Goal: Obtain resource: Download file/media

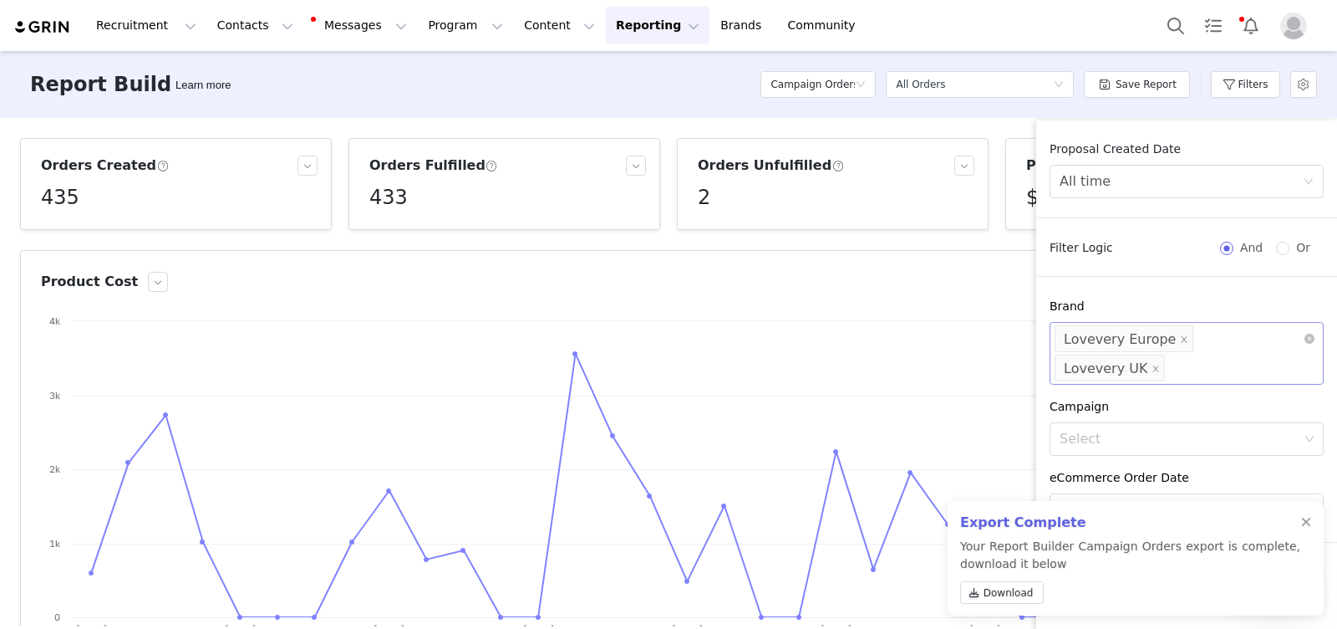
scroll to position [120, 0]
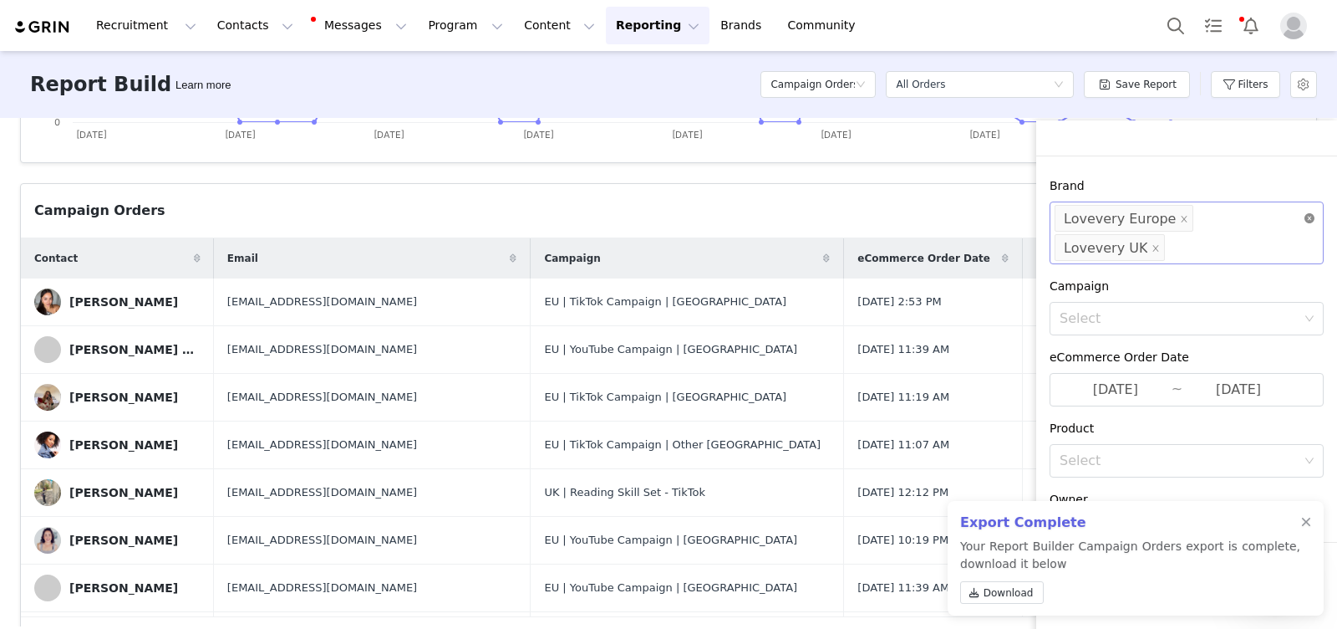
click at [1305, 214] on icon "icon: close-circle" at bounding box center [1310, 218] width 10 height 10
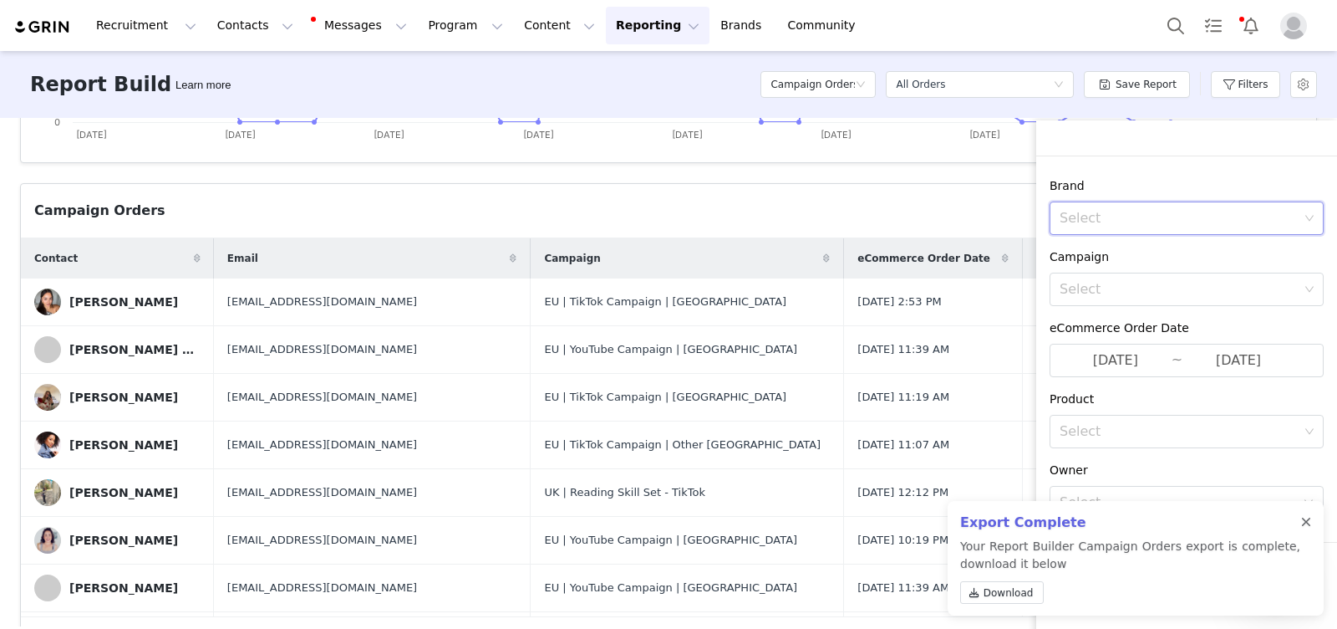
click at [1303, 524] on div at bounding box center [1306, 522] width 10 height 13
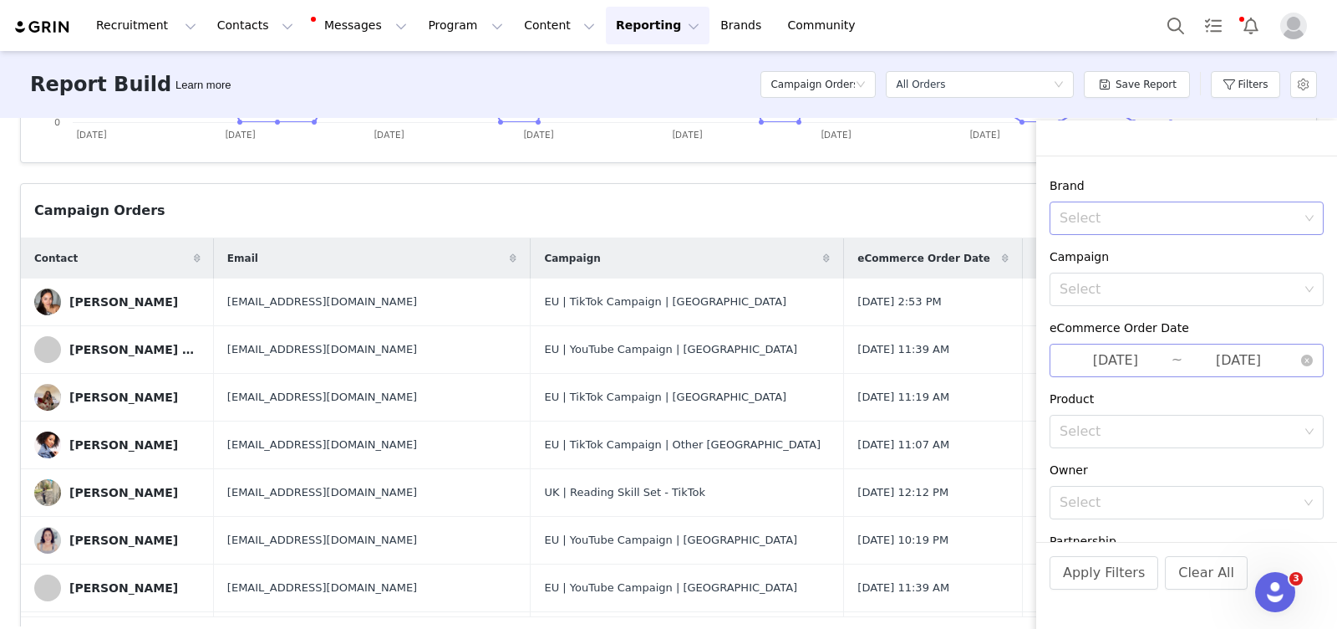
click at [1140, 351] on input "[DATE]" at bounding box center [1116, 360] width 112 height 22
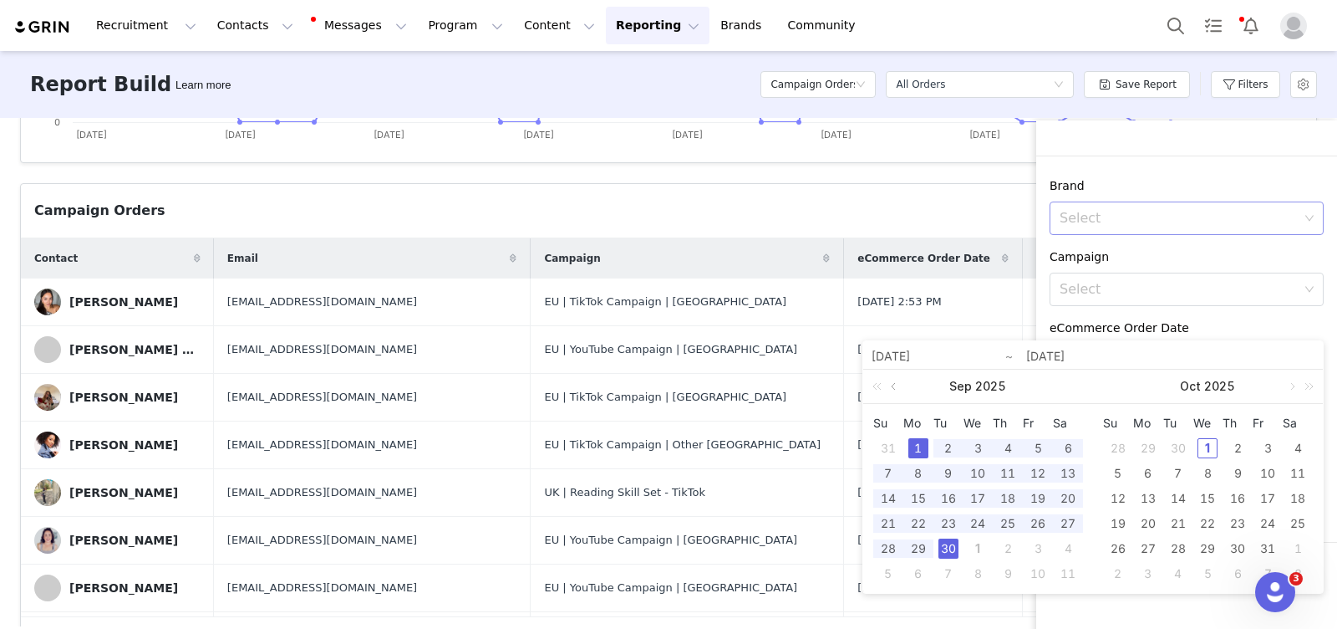
click at [894, 385] on link at bounding box center [895, 385] width 15 height 33
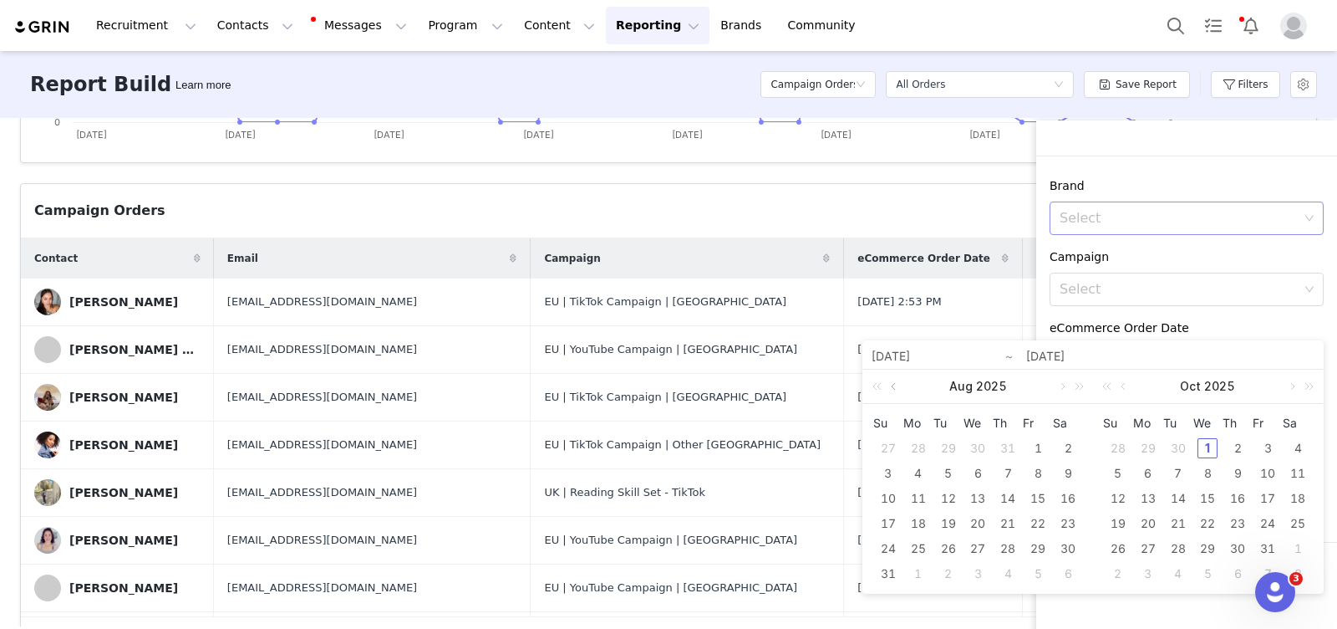
click at [894, 385] on link at bounding box center [895, 385] width 15 height 33
click at [889, 443] on div "1" at bounding box center [889, 448] width 20 height 20
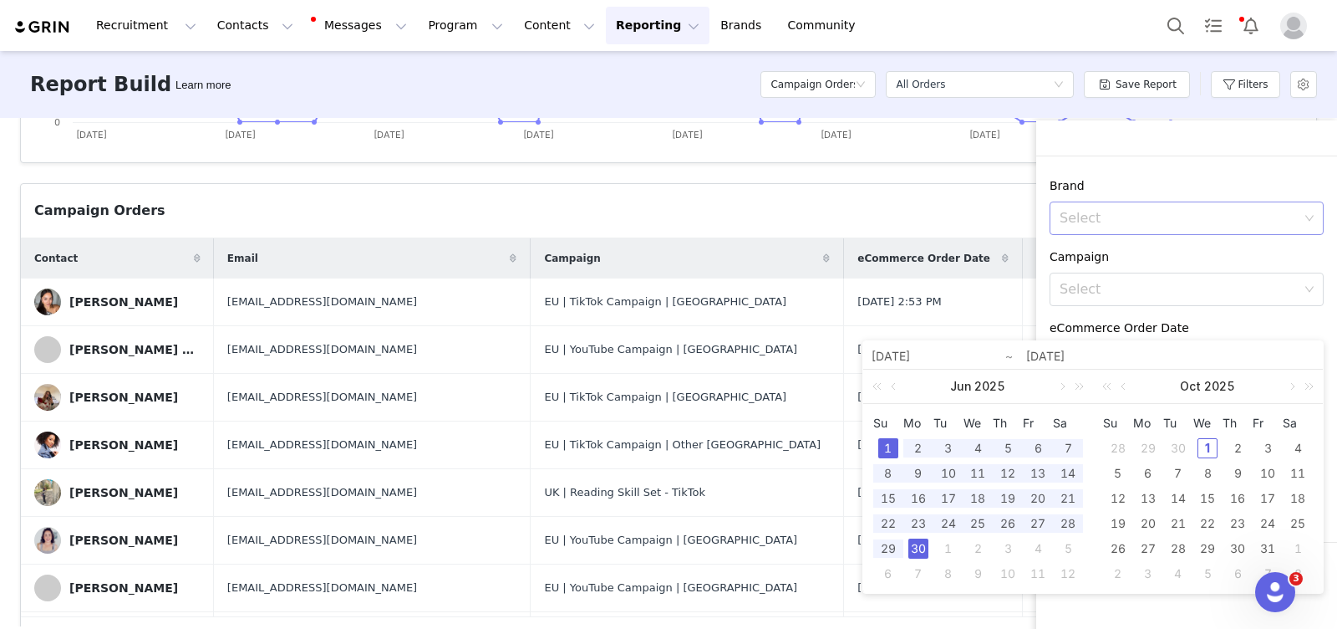
click at [915, 546] on div "30" at bounding box center [919, 548] width 20 height 20
type input "[DATE]"
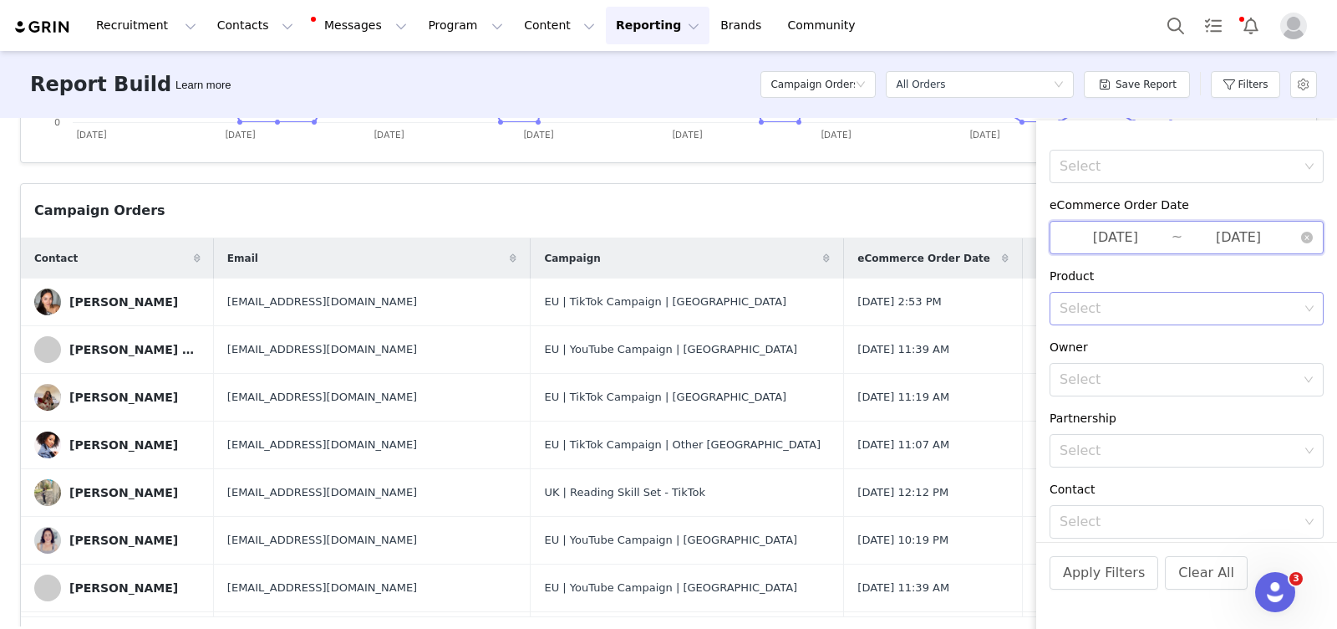
scroll to position [307, 0]
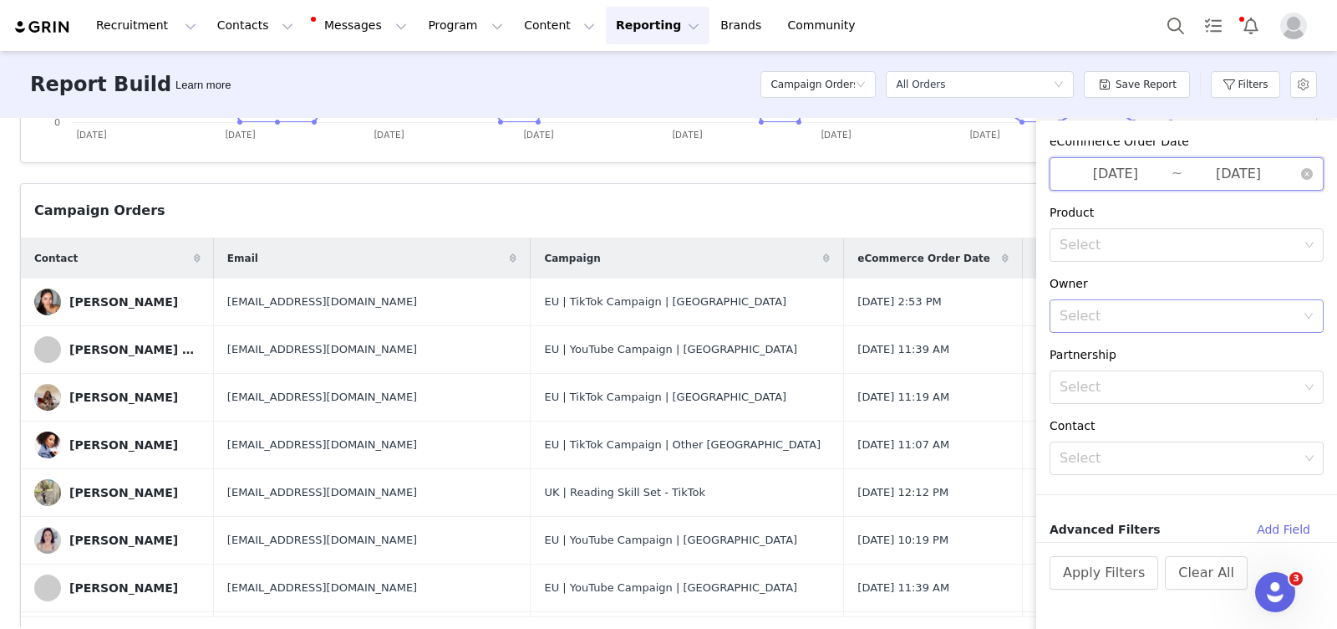
click at [1116, 308] on div "Select" at bounding box center [1178, 316] width 236 height 17
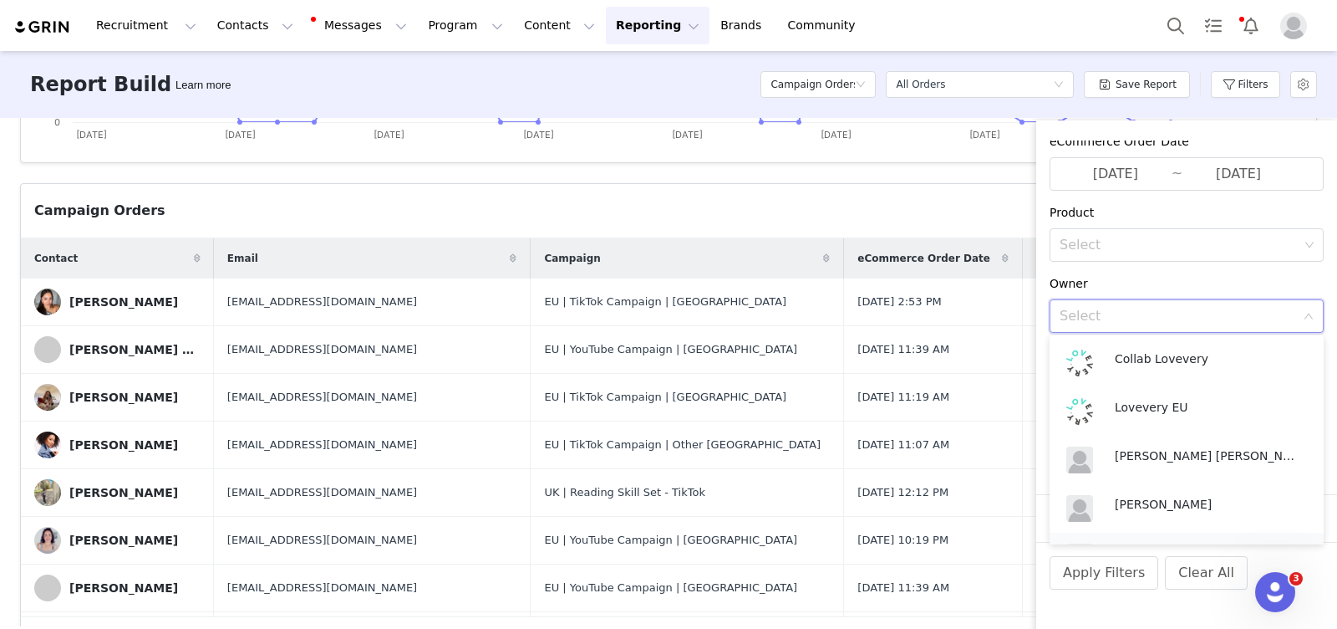
click at [1145, 543] on p "[PERSON_NAME]" at bounding box center [1207, 552] width 184 height 18
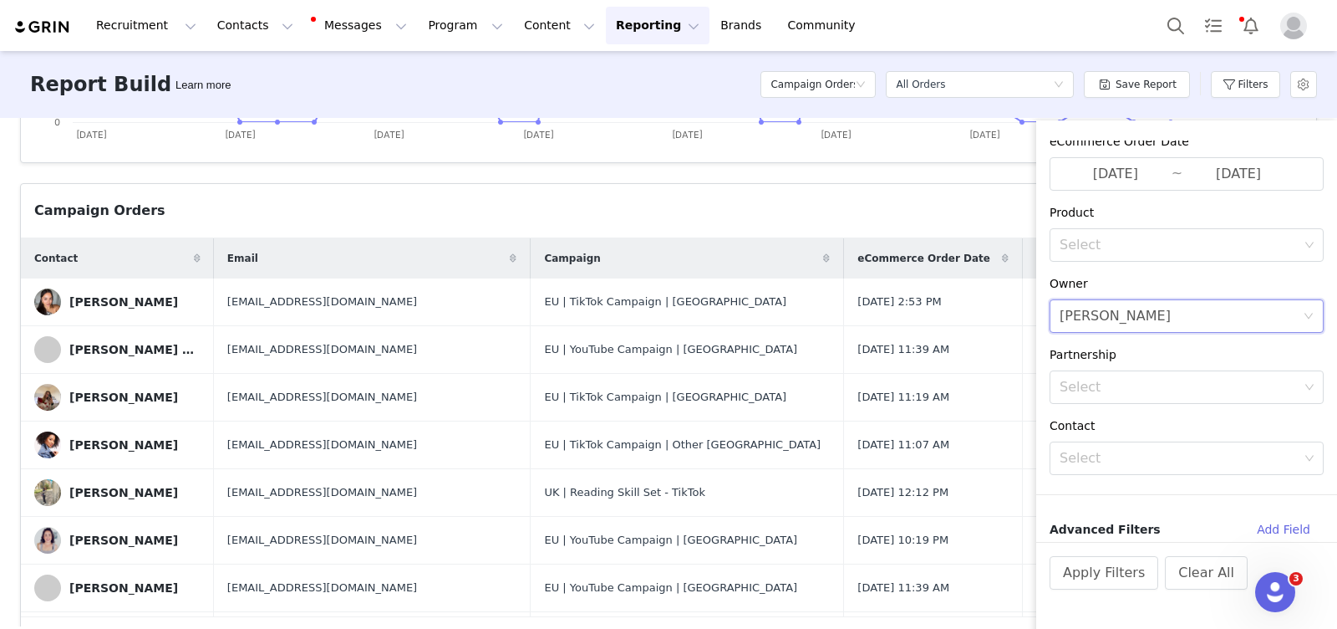
click at [1144, 282] on div "Owner" at bounding box center [1187, 284] width 274 height 18
click at [1105, 581] on button "Apply Filters" at bounding box center [1104, 572] width 109 height 33
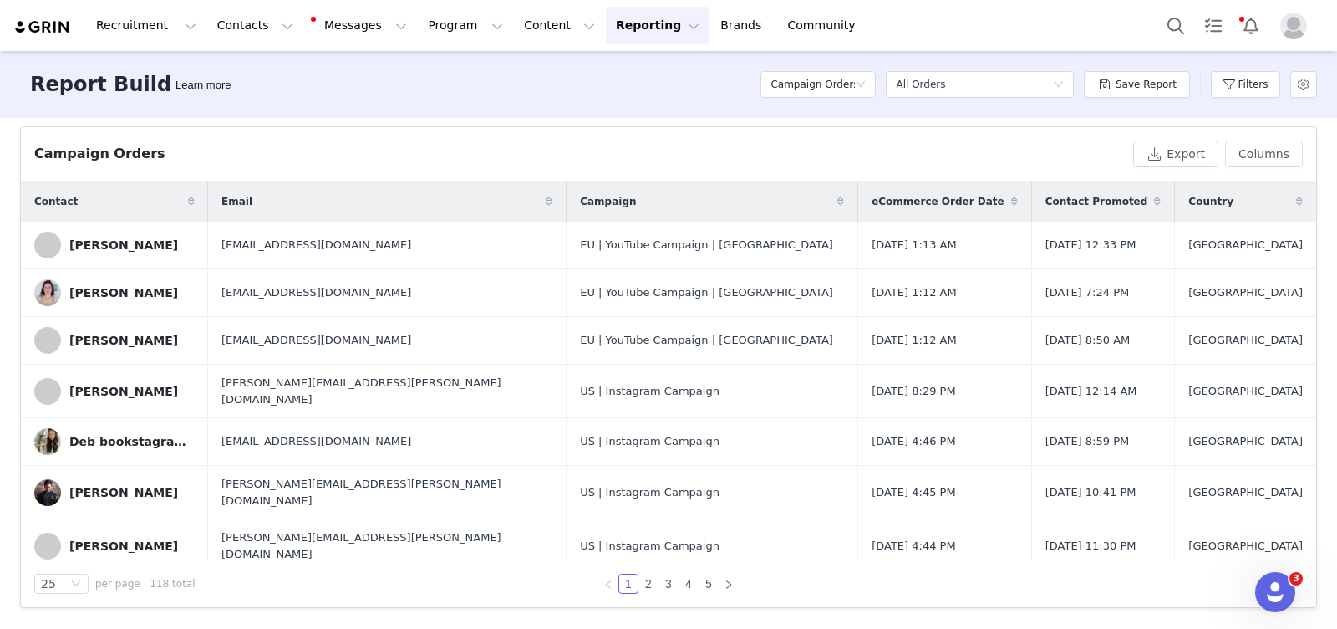
scroll to position [539, 0]
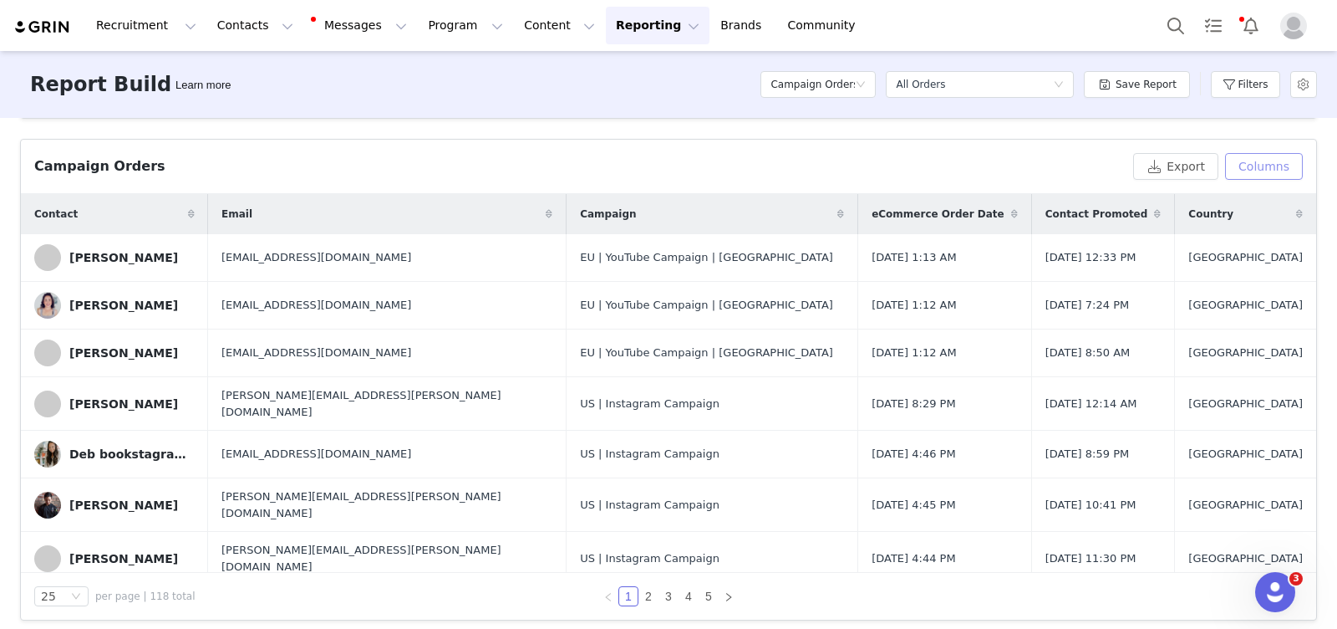
click at [1263, 164] on button "Columns" at bounding box center [1264, 166] width 78 height 27
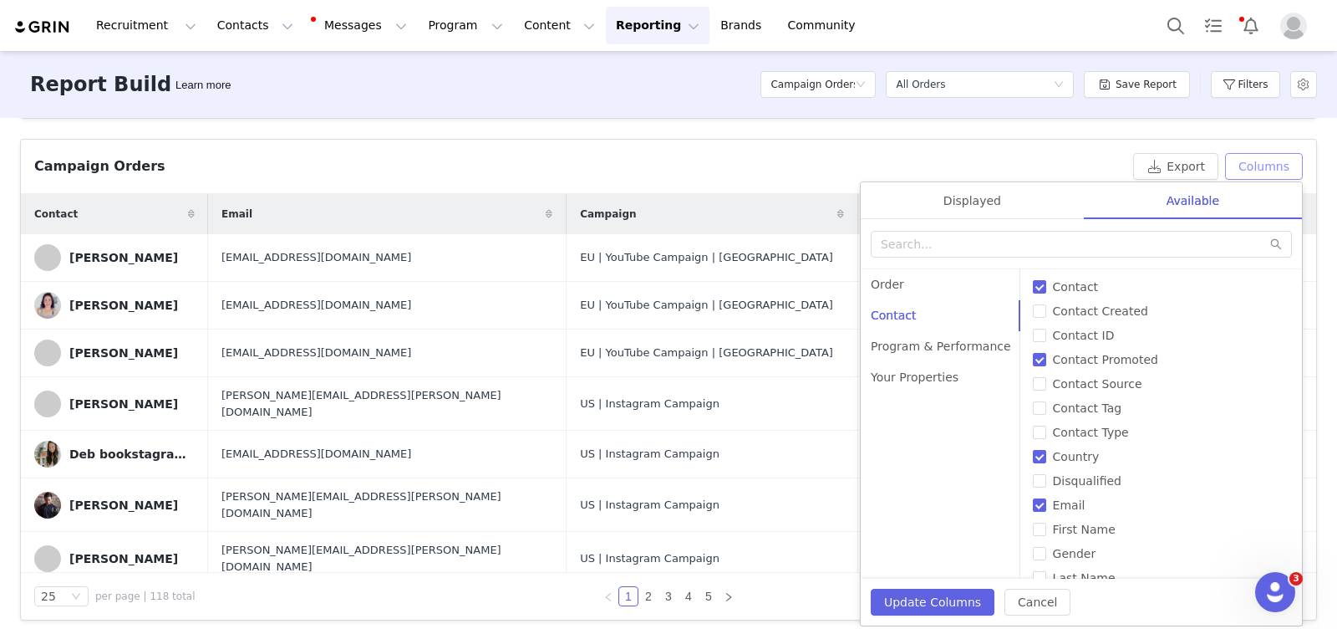
scroll to position [76, 0]
click at [1076, 459] on span "Country" at bounding box center [1077, 453] width 60 height 13
click at [1047, 459] on input "Country" at bounding box center [1039, 453] width 13 height 13
checkbox input "false"
click at [941, 598] on button "Update Columns" at bounding box center [933, 601] width 124 height 27
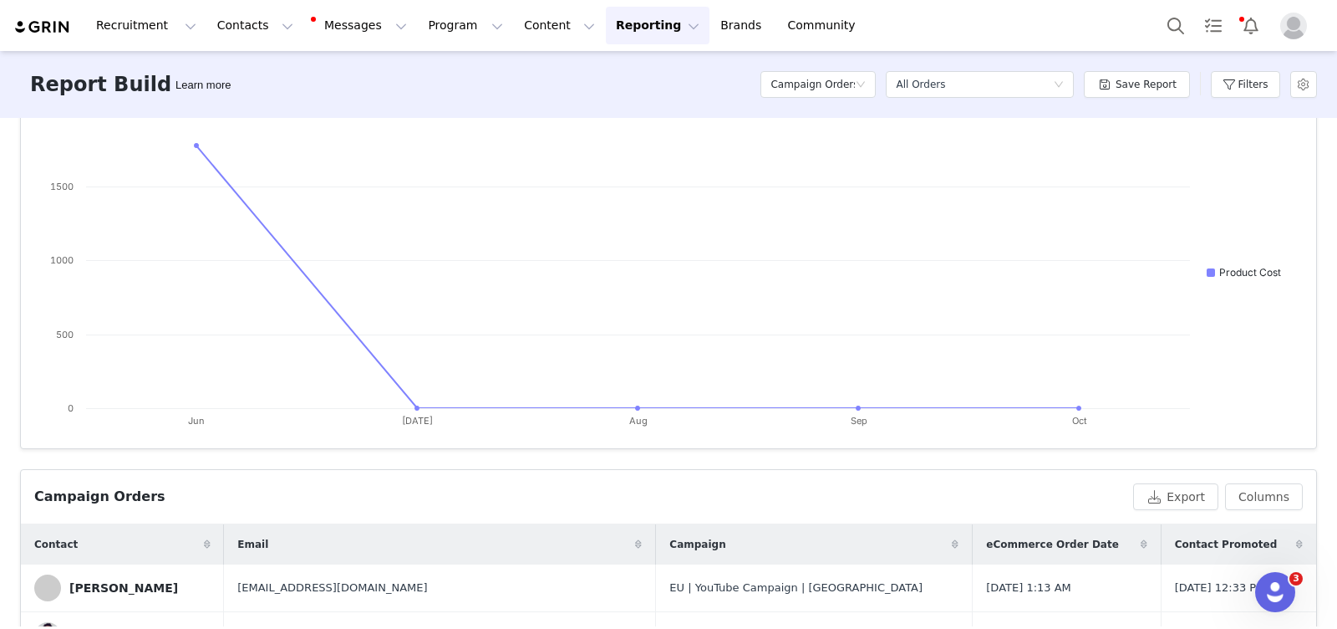
scroll to position [263, 0]
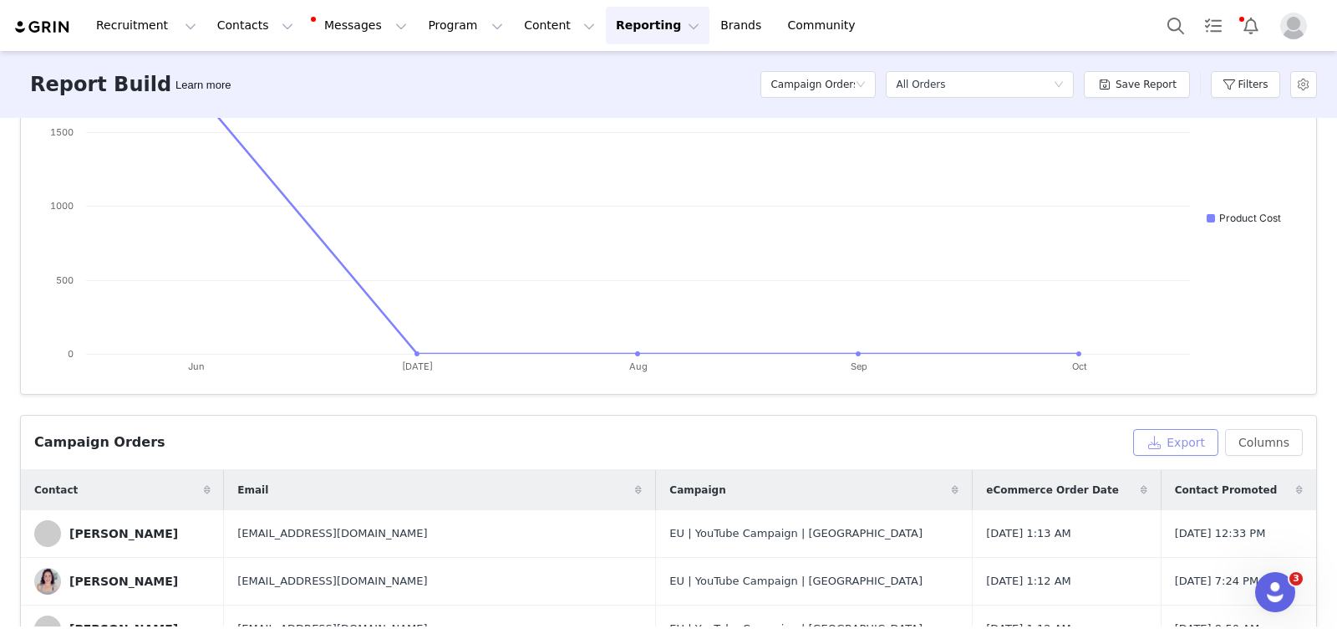
click at [1152, 436] on button "Export" at bounding box center [1175, 442] width 85 height 27
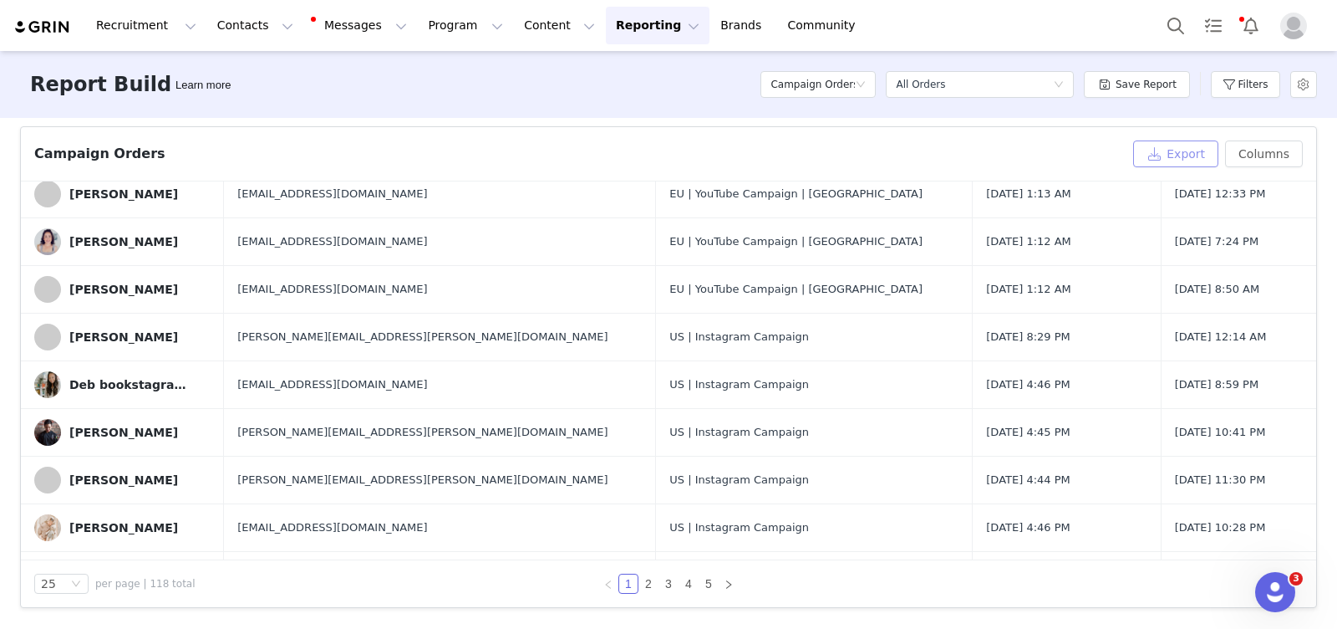
scroll to position [0, 0]
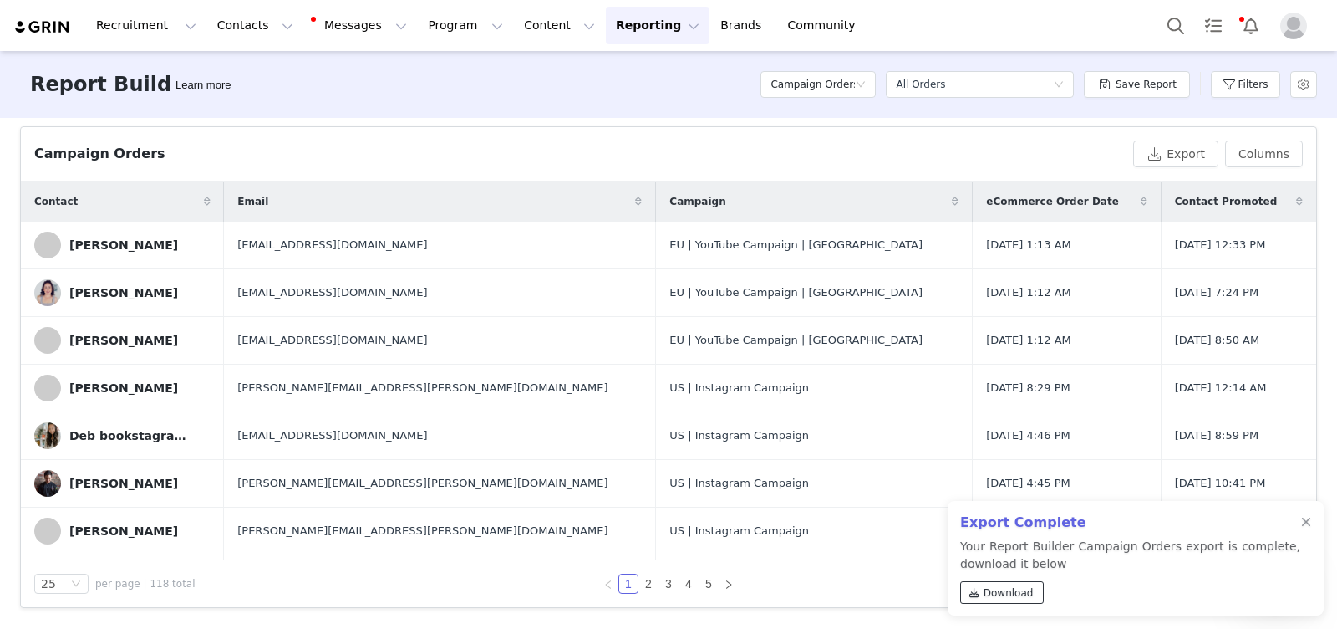
click at [1001, 590] on span "Download" at bounding box center [1009, 592] width 50 height 15
click at [1306, 522] on div at bounding box center [1306, 522] width 10 height 13
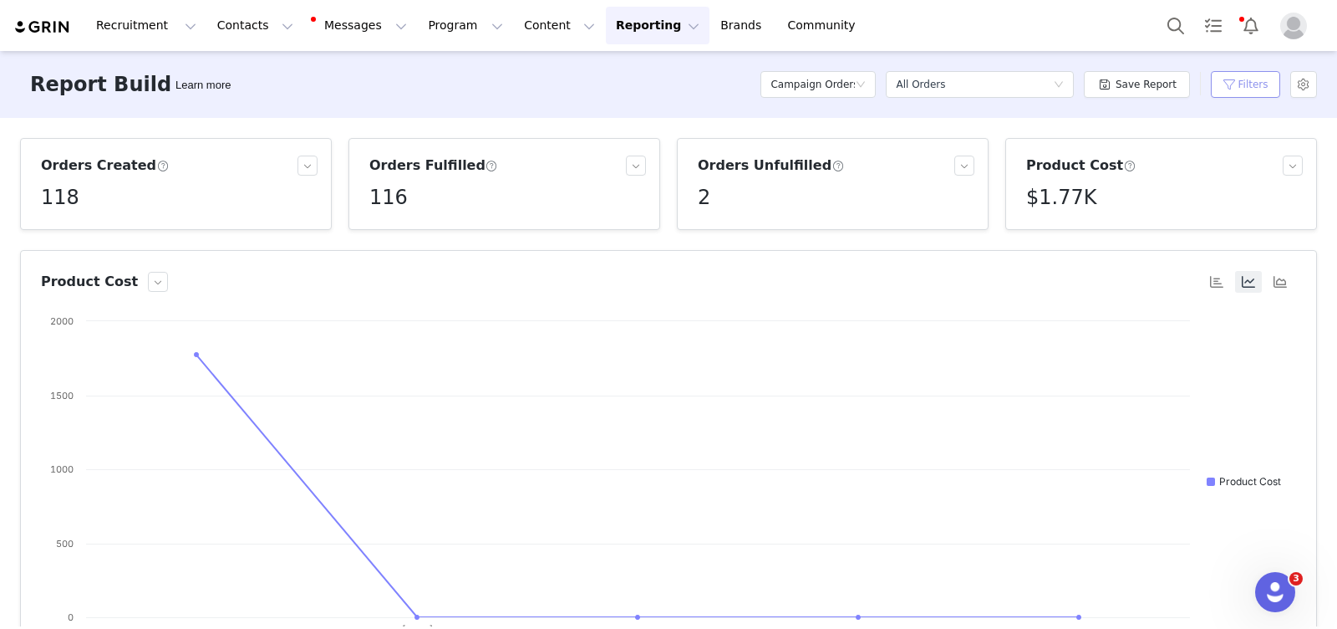
click at [1250, 94] on button "Filters" at bounding box center [1245, 84] width 69 height 27
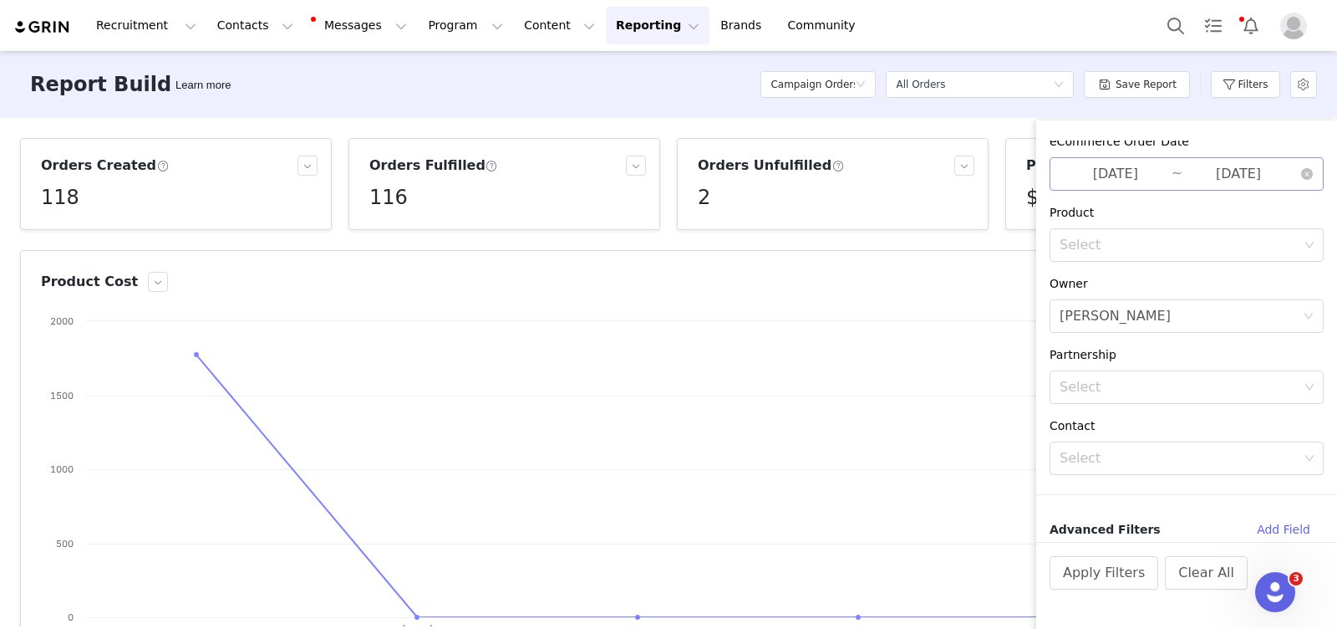
click at [1145, 173] on input "[DATE]" at bounding box center [1116, 174] width 112 height 22
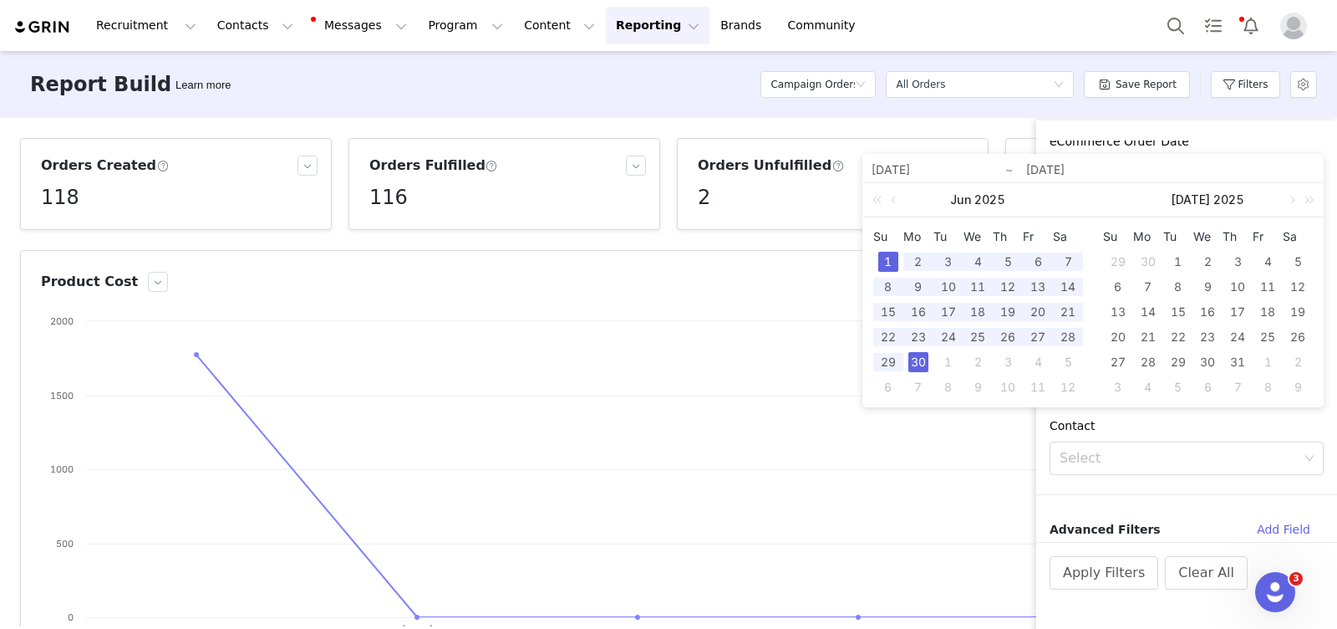
click at [1061, 134] on div "Proposal Created Date All time Filter Logic And Or Brand Select Campaign Select…" at bounding box center [1186, 384] width 301 height 528
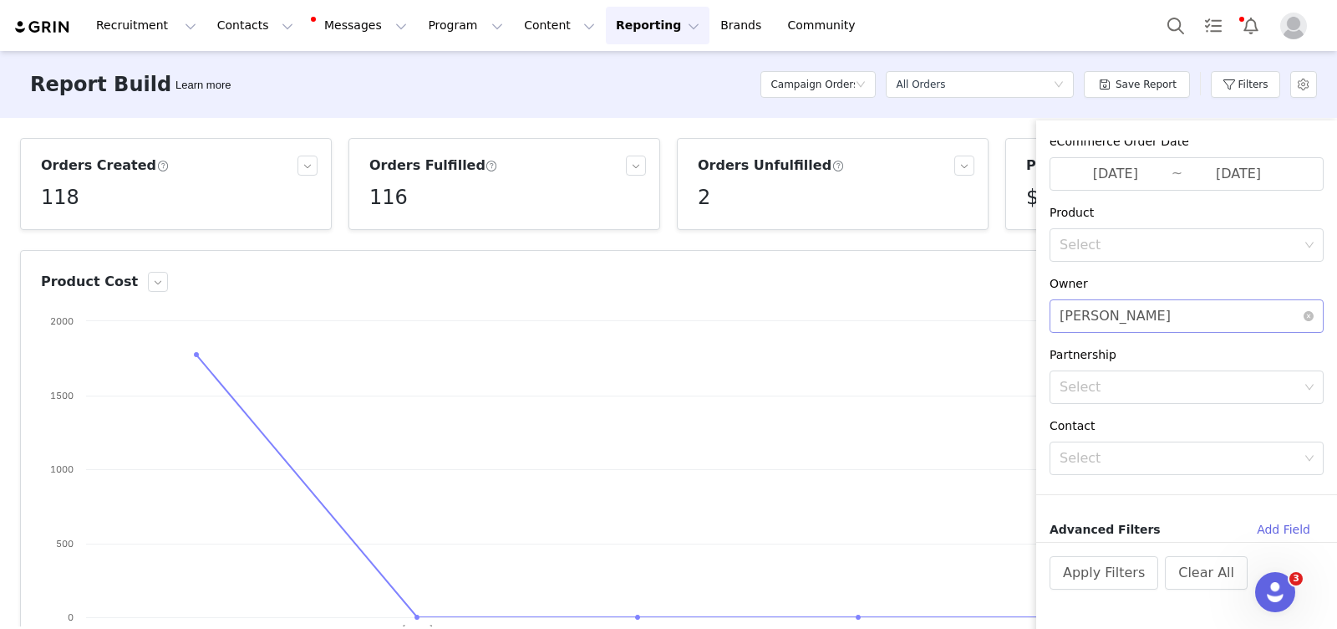
click at [1174, 321] on div "Select [PERSON_NAME]" at bounding box center [1181, 316] width 243 height 32
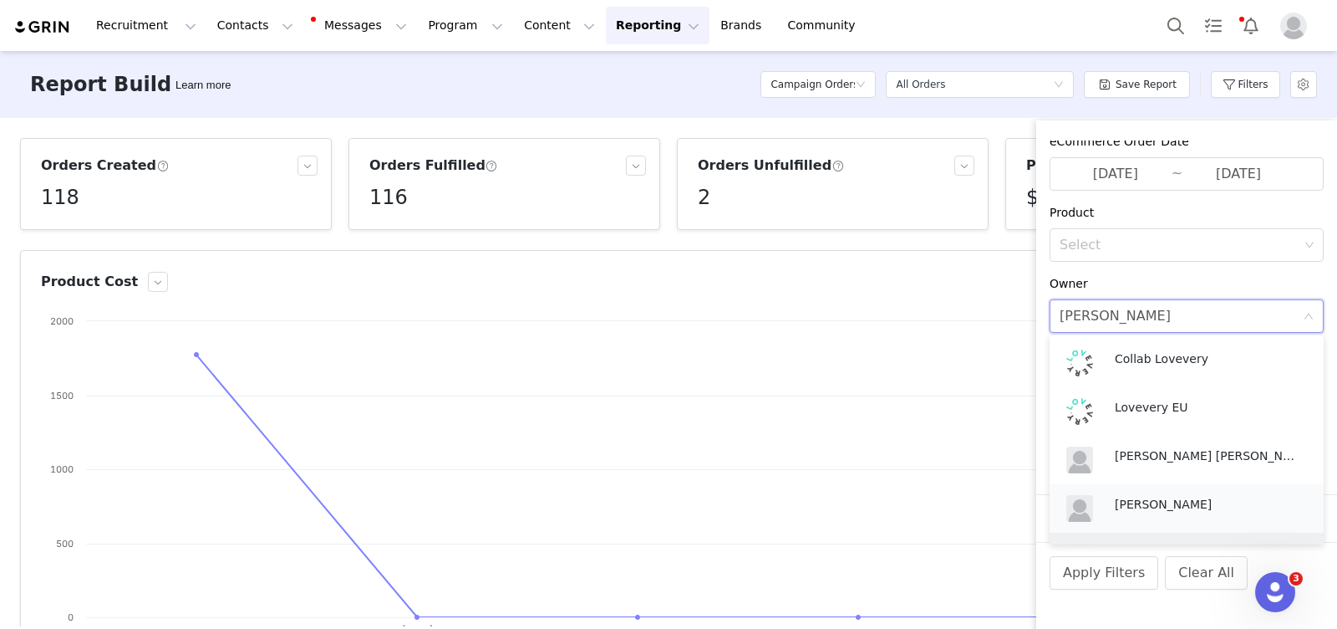
click at [1173, 495] on p "[PERSON_NAME]" at bounding box center [1207, 504] width 184 height 18
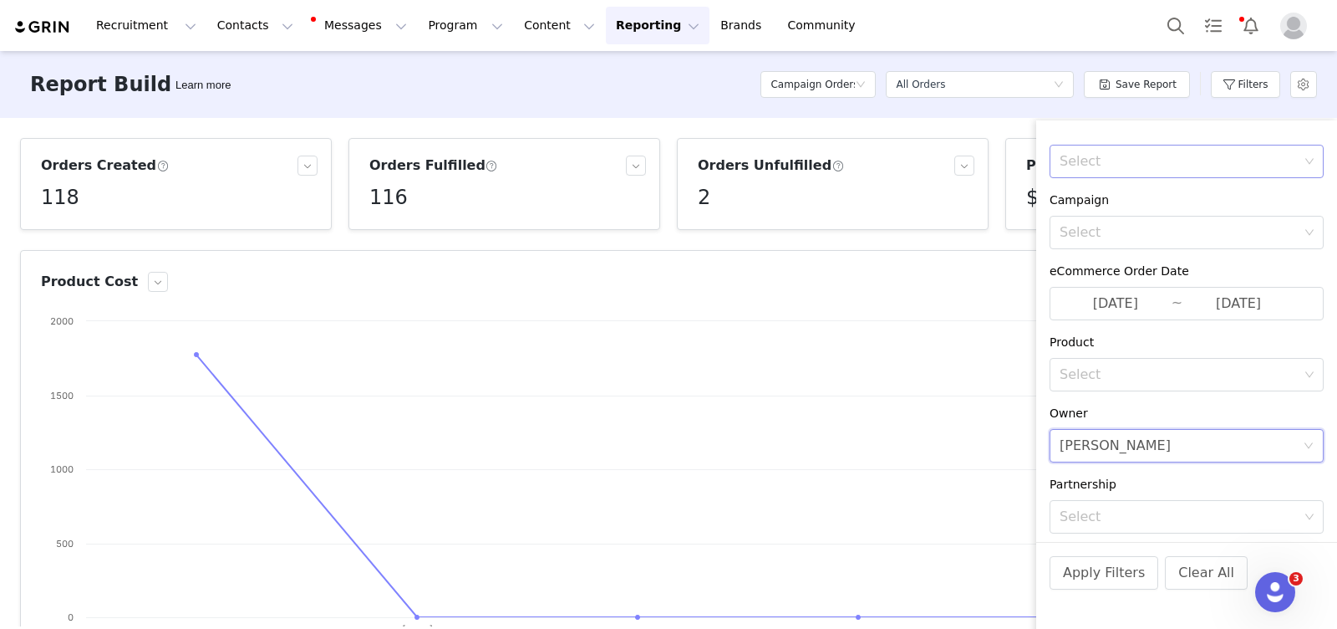
scroll to position [307, 0]
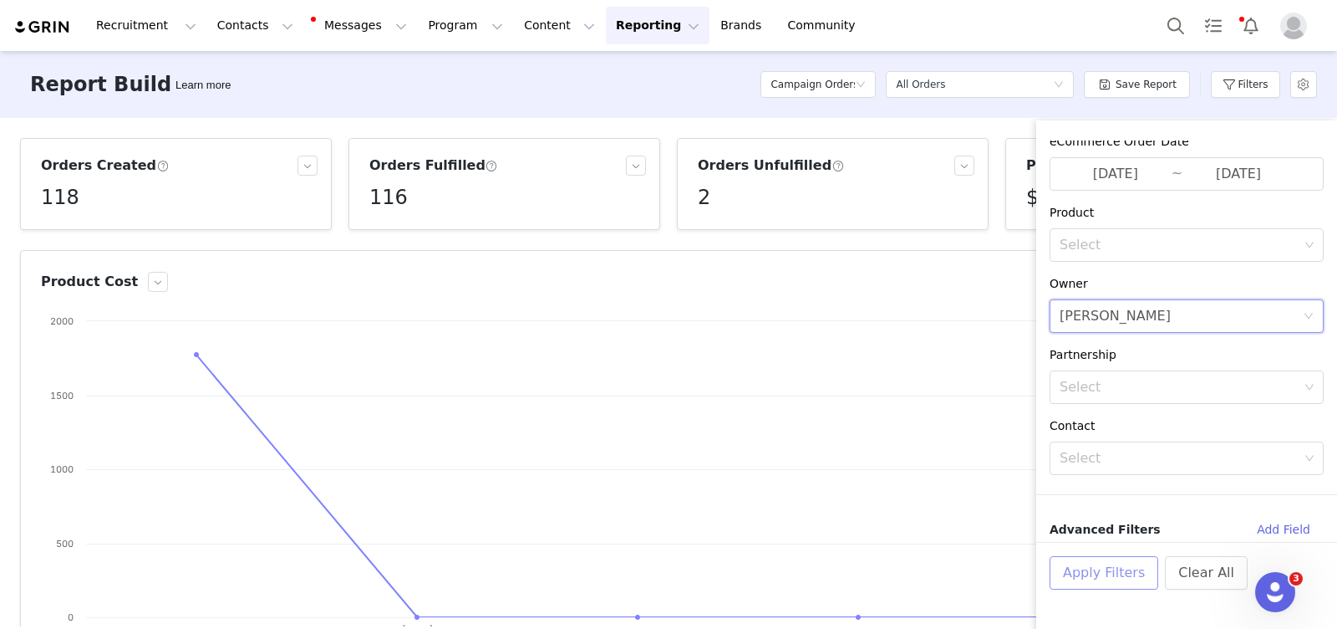
click at [1118, 571] on button "Apply Filters" at bounding box center [1104, 572] width 109 height 33
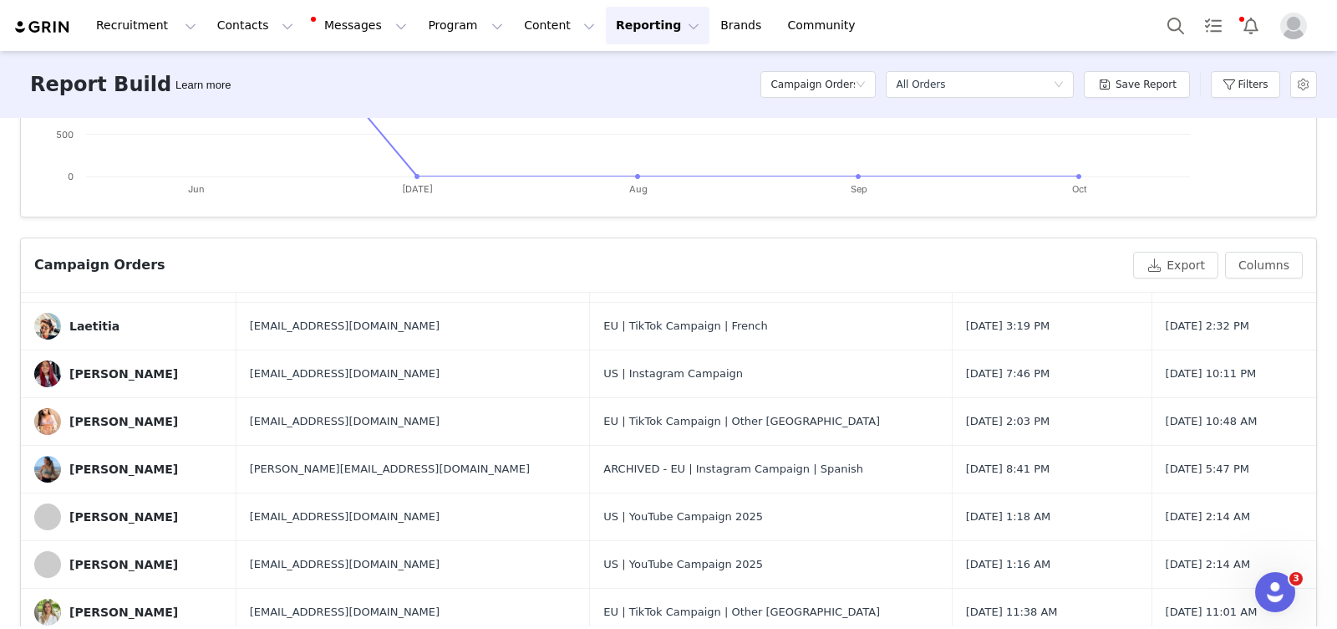
scroll to position [5, 0]
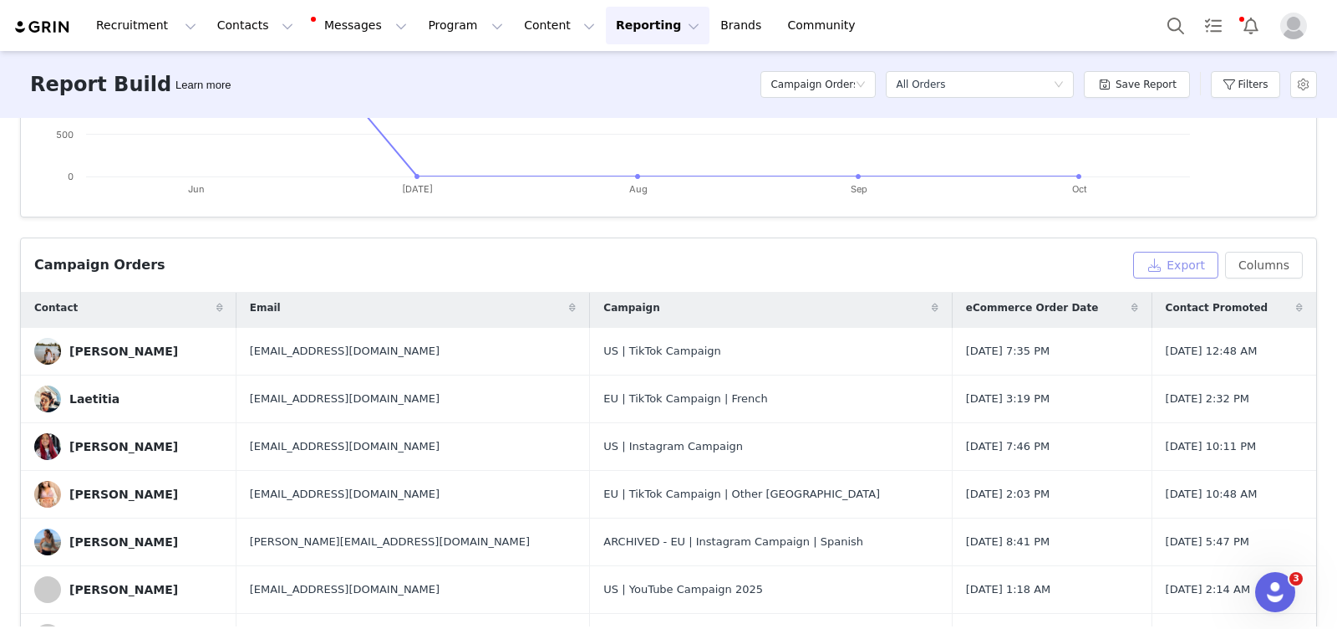
click at [1181, 267] on button "Export" at bounding box center [1175, 265] width 85 height 27
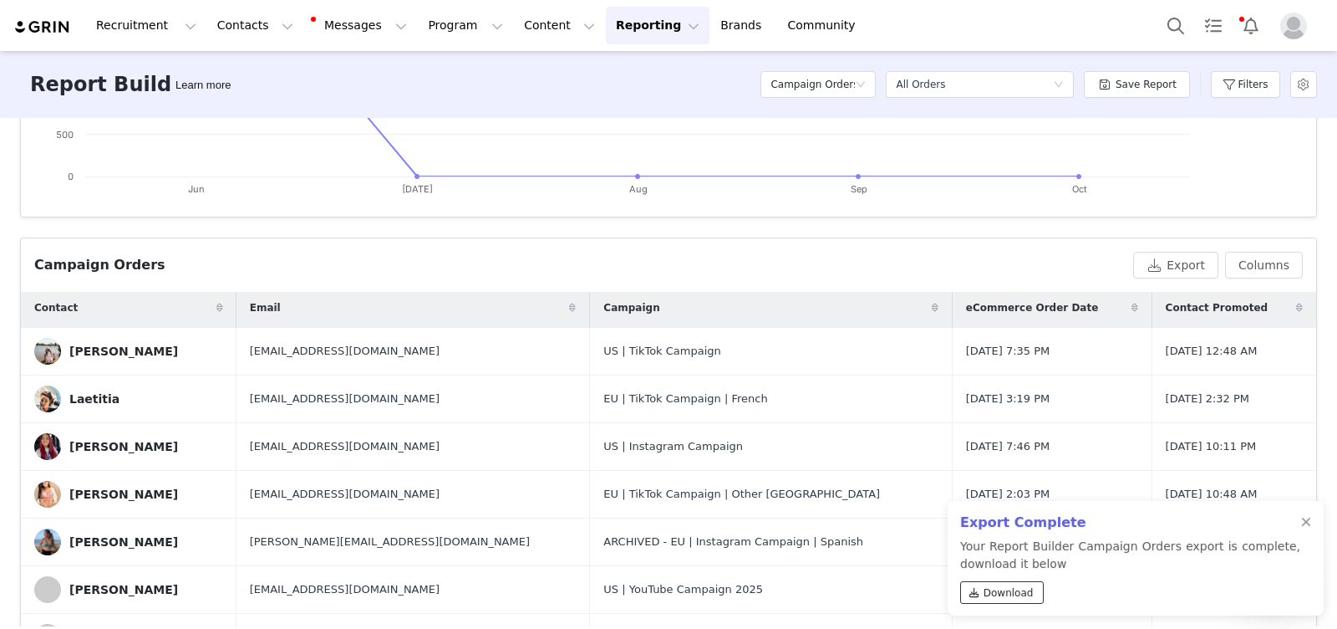
click at [980, 588] on span at bounding box center [974, 592] width 15 height 15
click at [0, 0] on body "Recruitment Recruitment Creator Search Curated Lists Landing Pages Web Extensio…" at bounding box center [668, 314] width 1337 height 629
click at [1250, 91] on button "Filters" at bounding box center [1245, 84] width 69 height 27
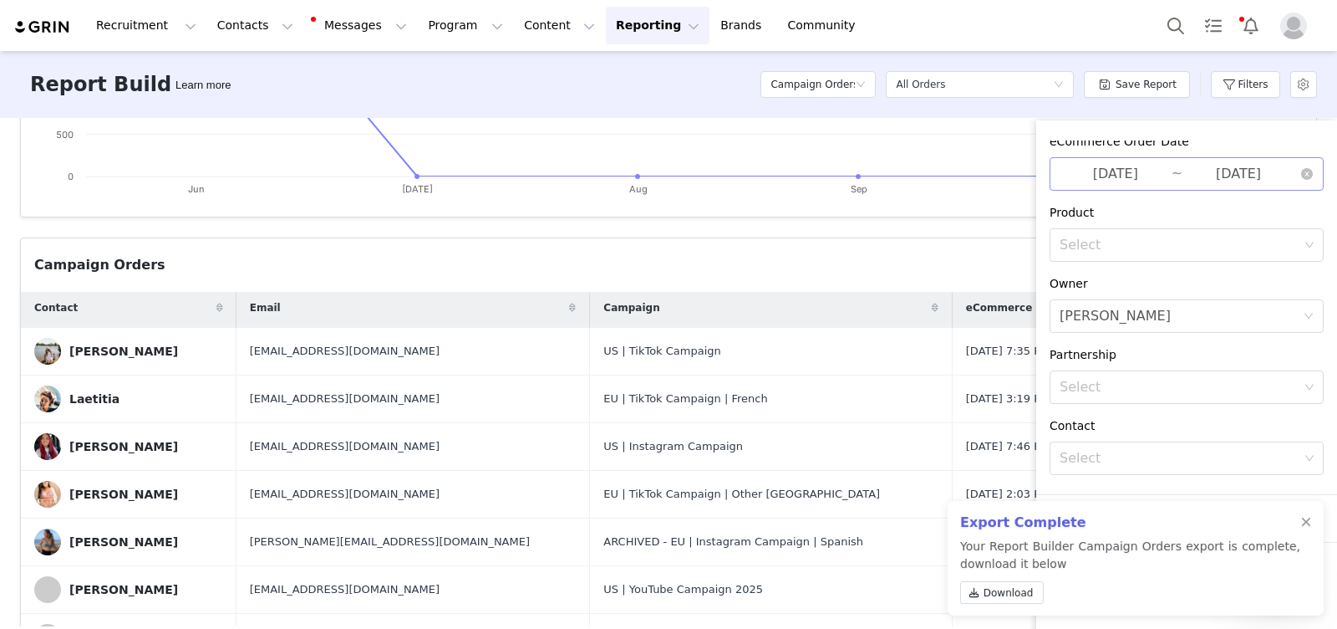
click at [1136, 179] on input "[DATE]" at bounding box center [1116, 174] width 112 height 22
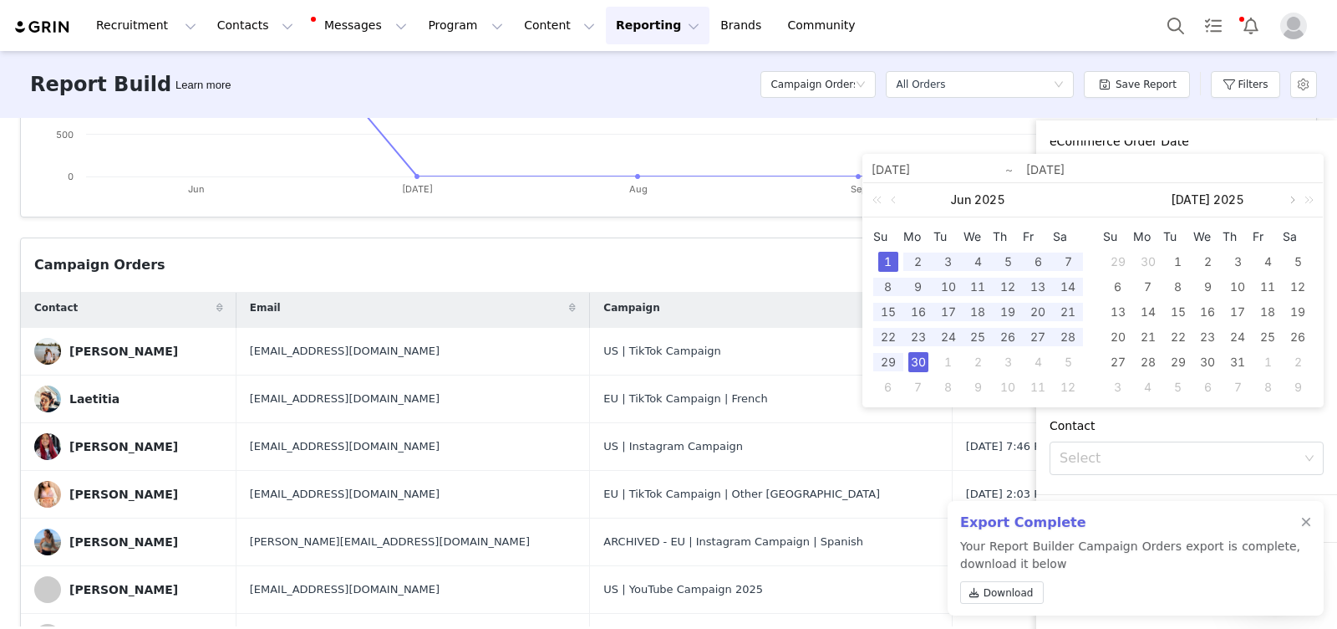
click at [1294, 198] on link at bounding box center [1291, 199] width 15 height 33
click at [1262, 261] on div "1" at bounding box center [1268, 262] width 20 height 20
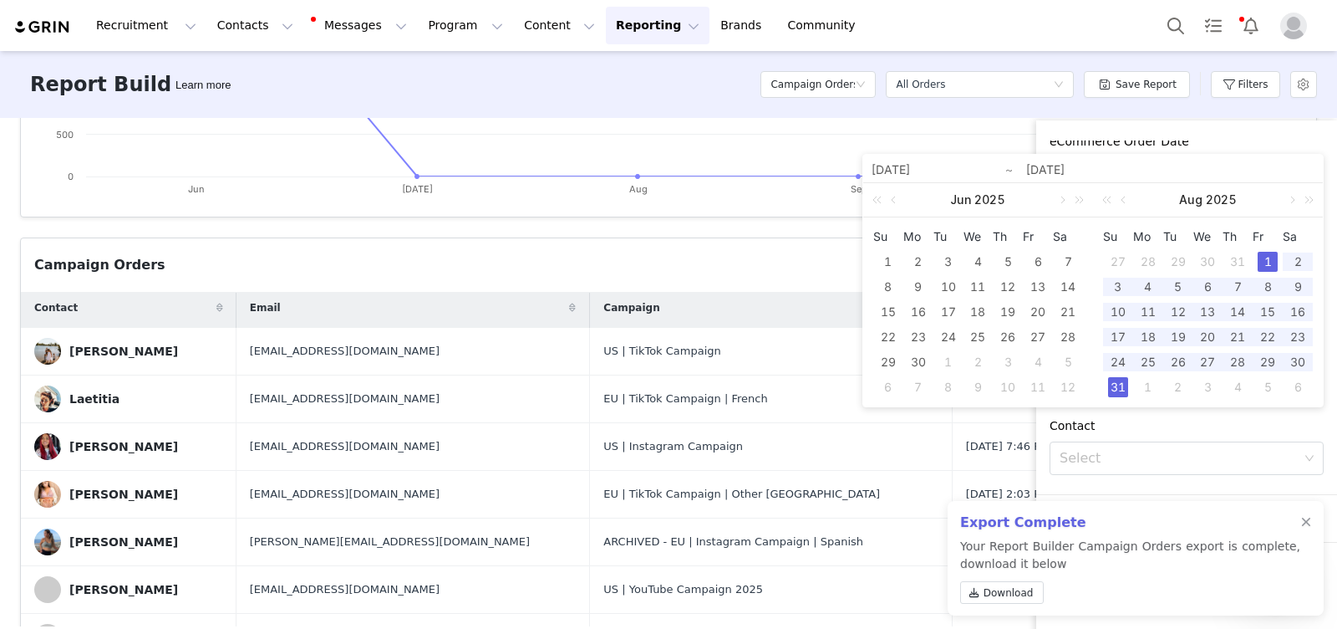
click at [1118, 385] on div "31" at bounding box center [1118, 387] width 20 height 20
type input "[DATE]"
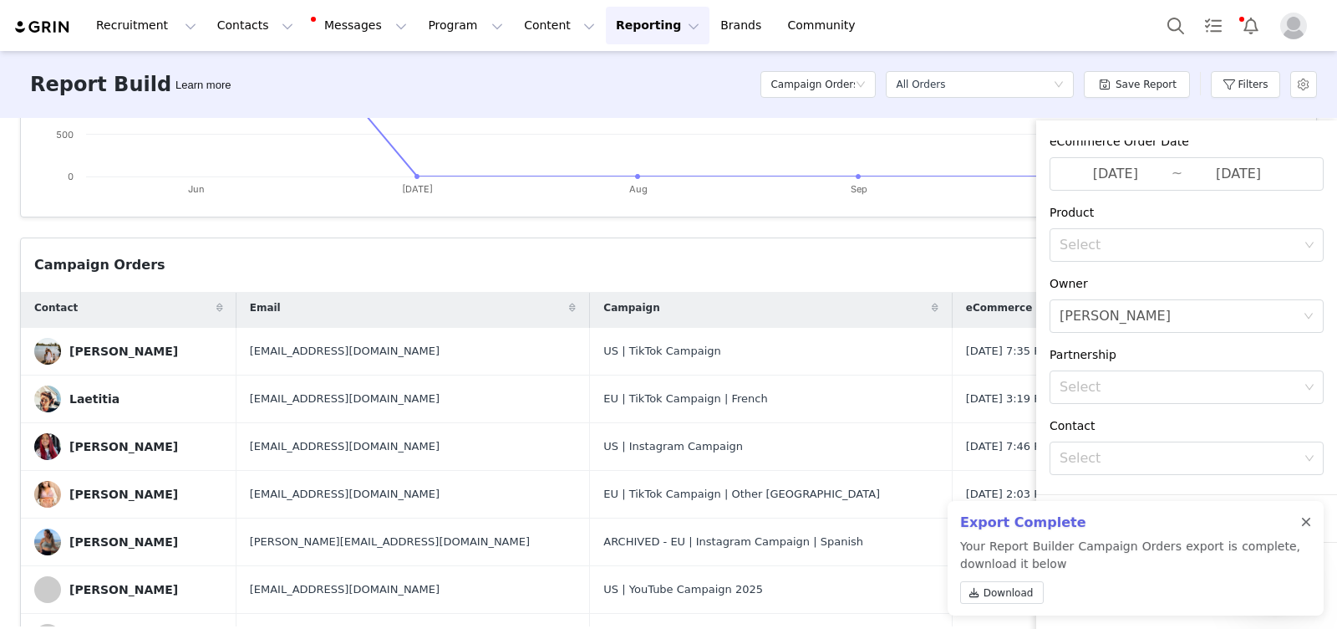
click at [1305, 519] on div at bounding box center [1306, 522] width 10 height 13
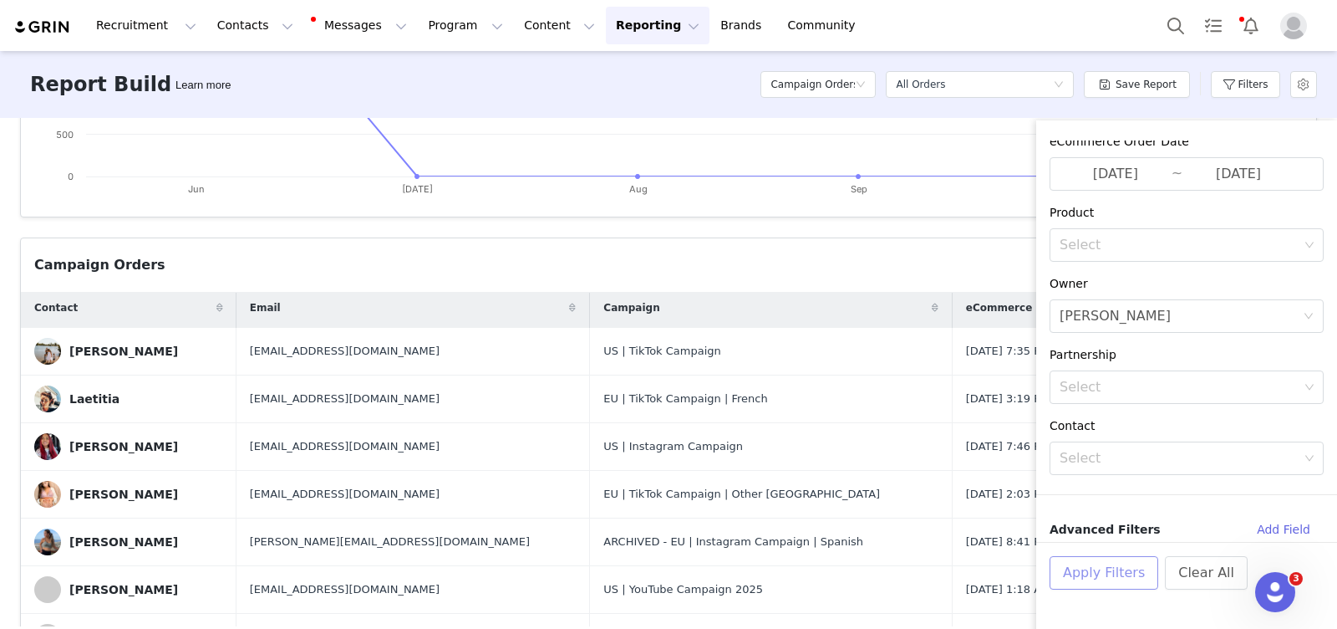
click at [1087, 574] on button "Apply Filters" at bounding box center [1104, 572] width 109 height 33
